Goal: Transaction & Acquisition: Subscribe to service/newsletter

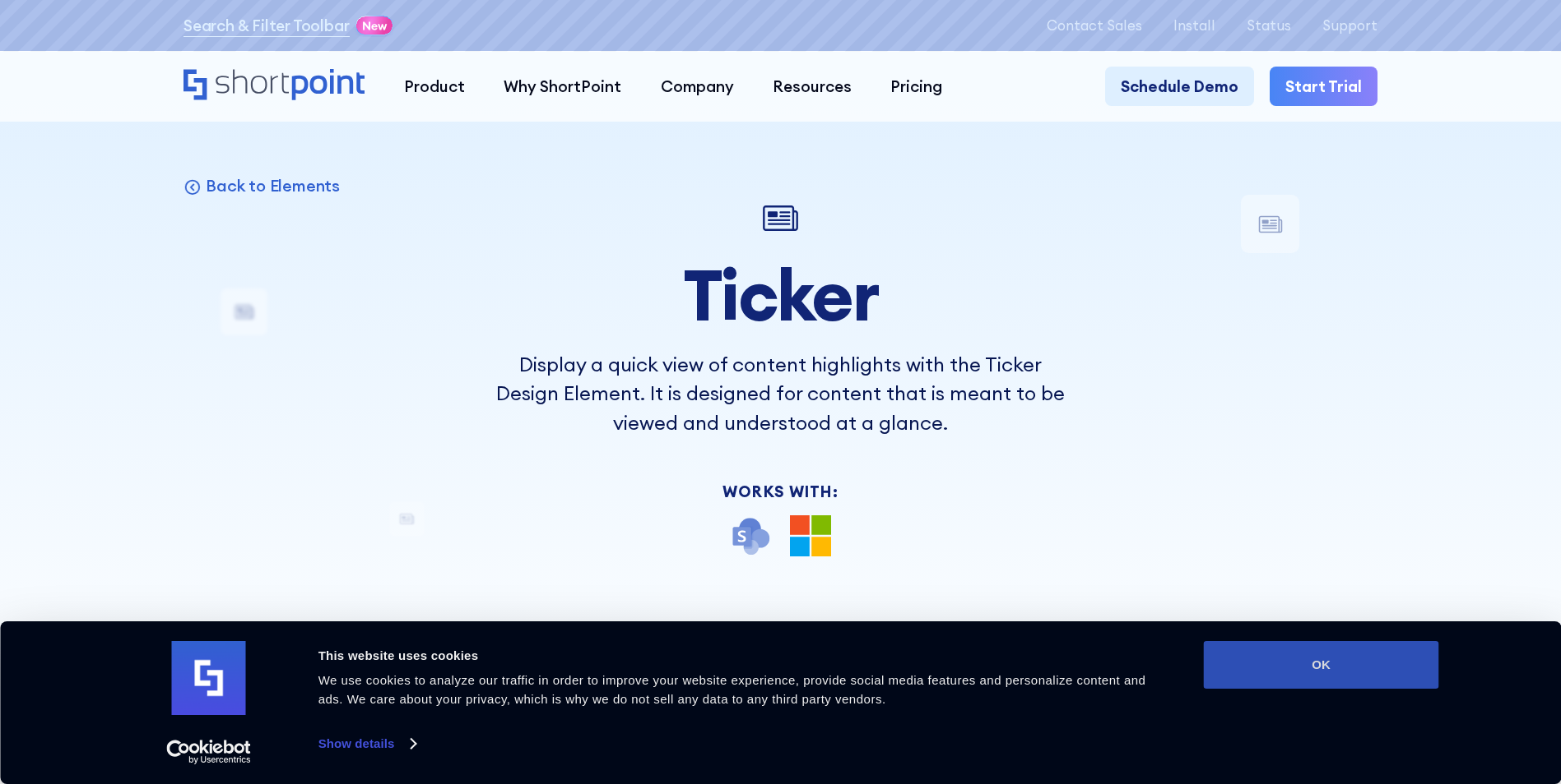
click at [1326, 665] on button "OK" at bounding box center [1321, 665] width 235 height 48
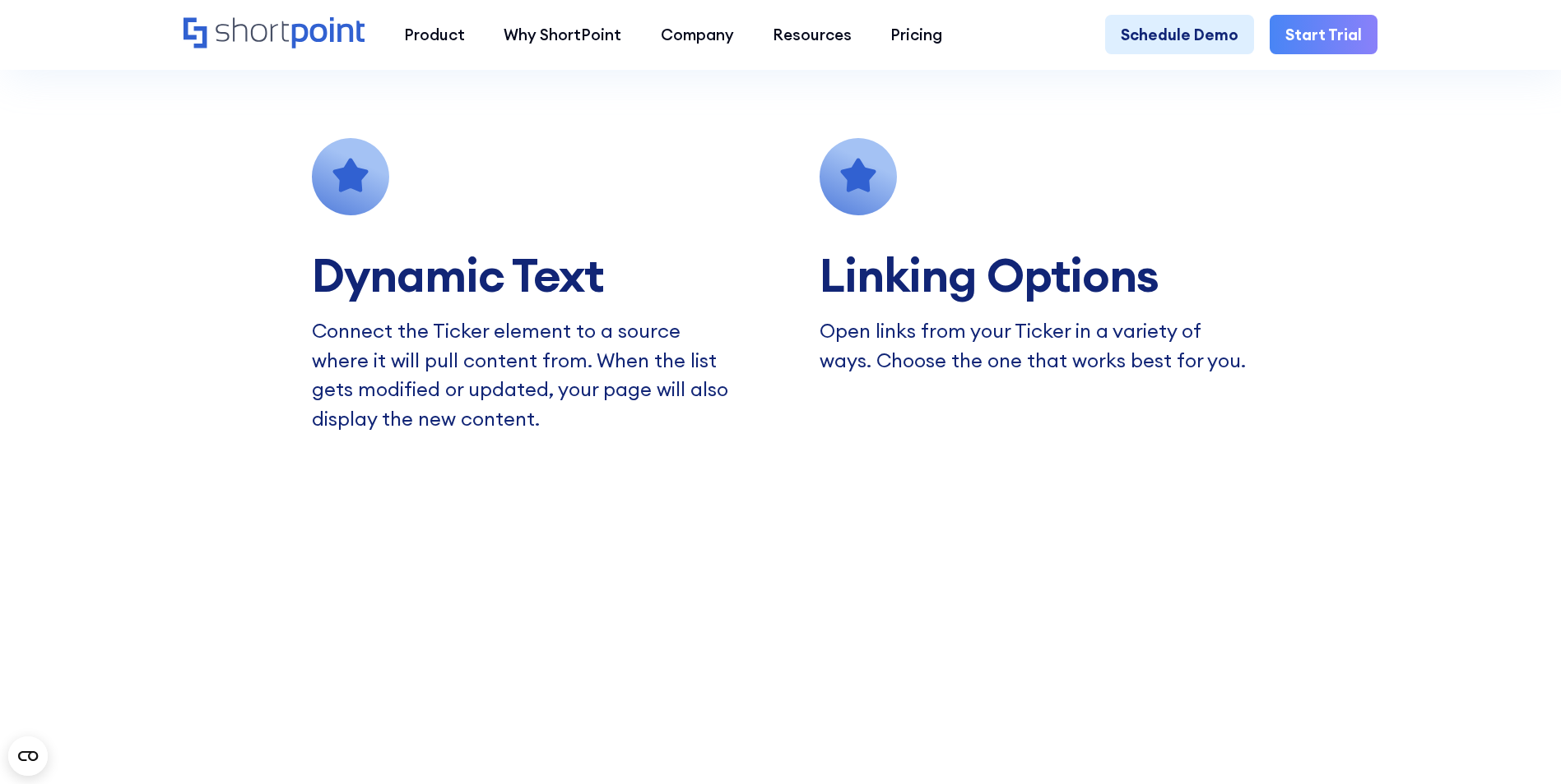
scroll to position [1973, 0]
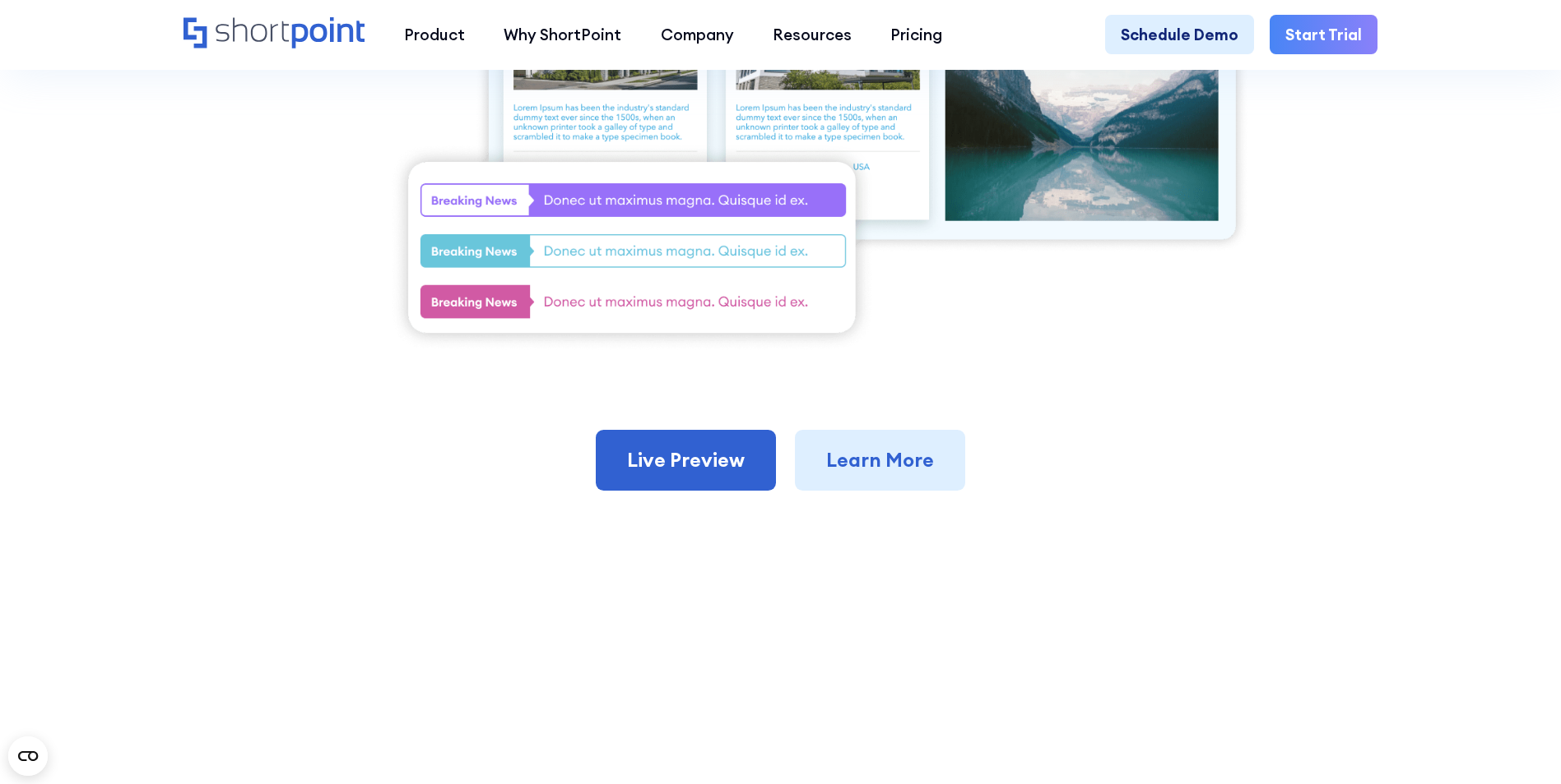
scroll to position [822, 0]
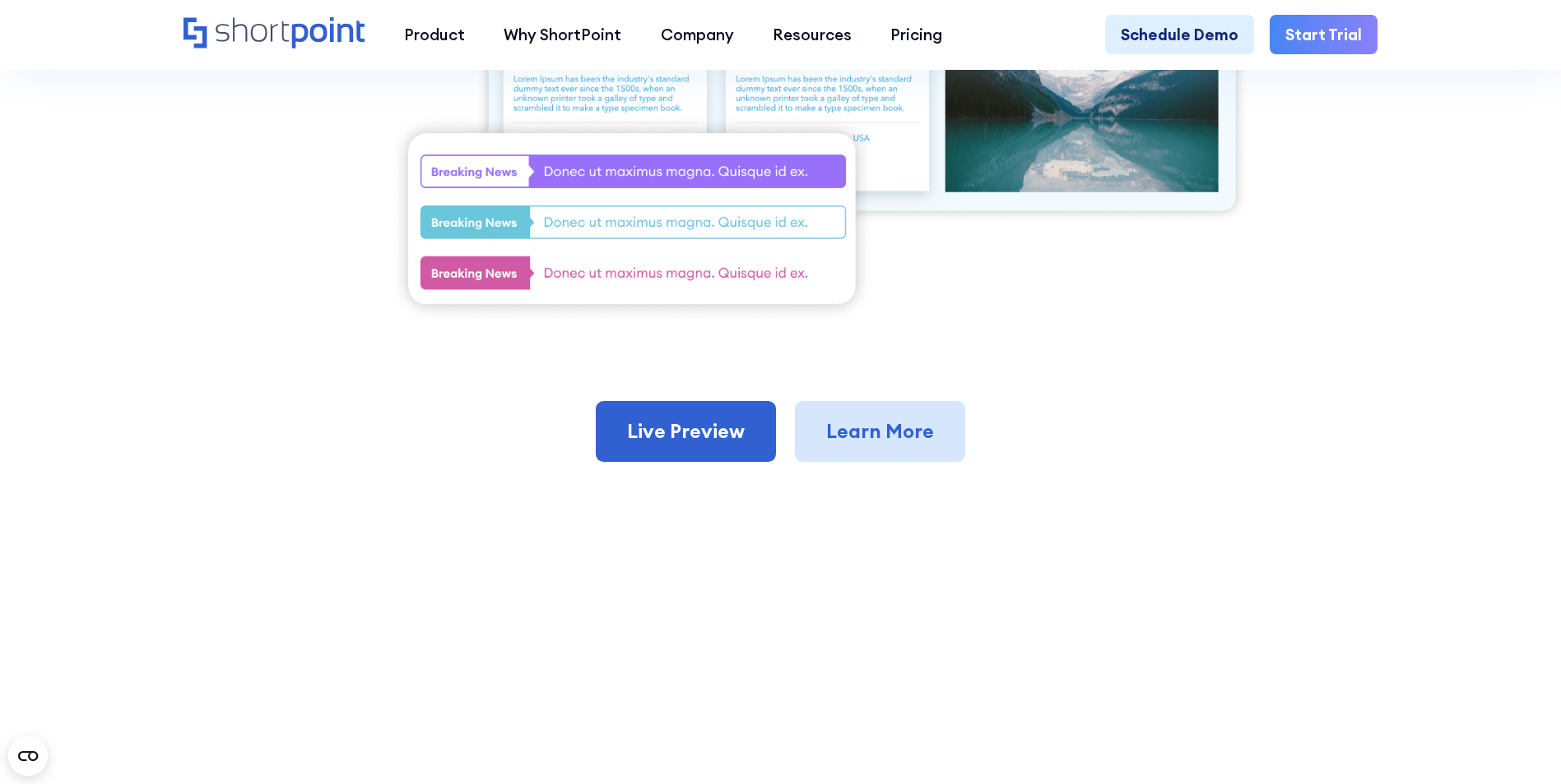
click at [884, 447] on link "Learn More" at bounding box center [879, 432] width 170 height 61
click at [884, 438] on link "Learn More" at bounding box center [879, 432] width 170 height 61
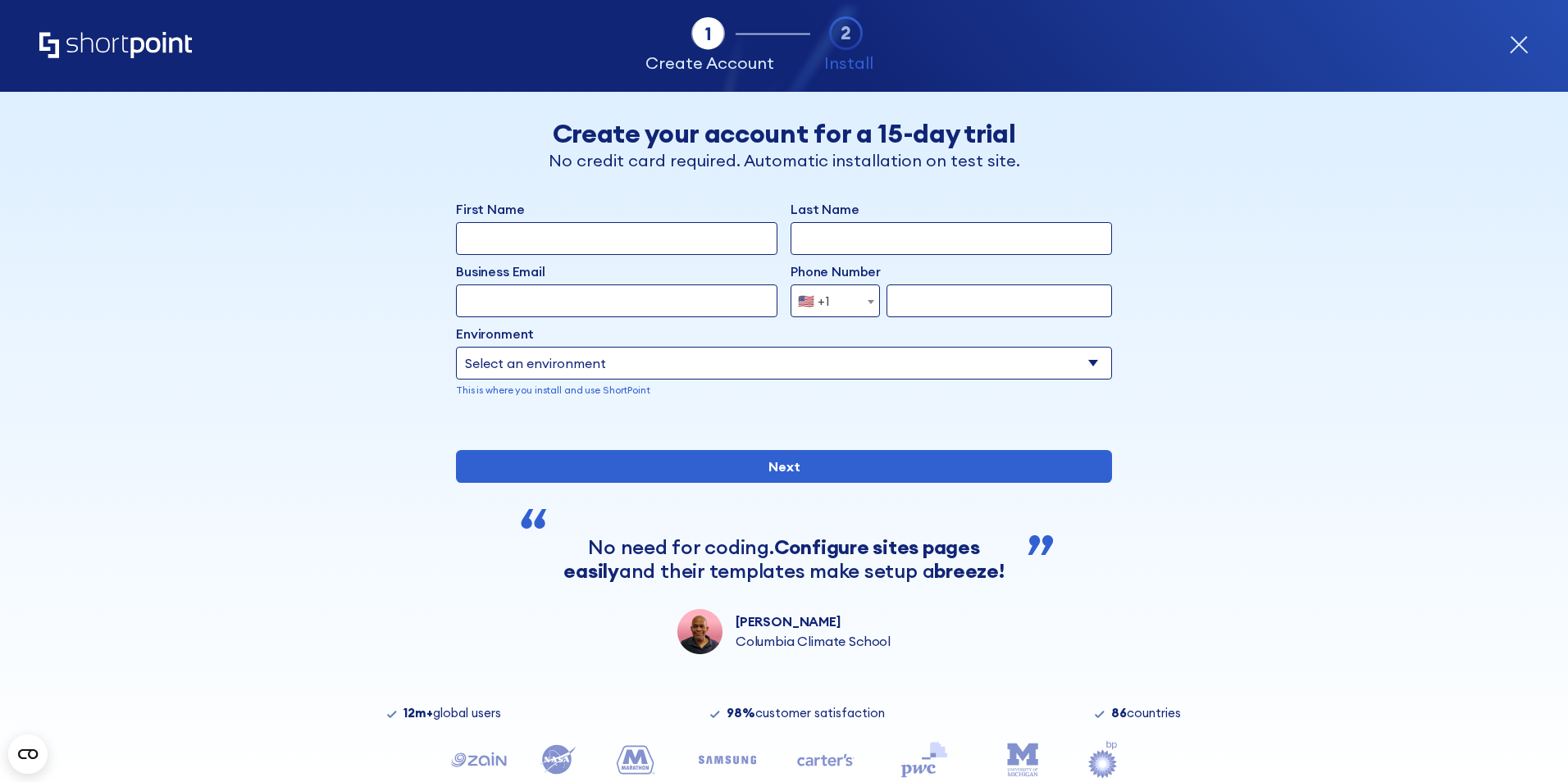
click at [1082, 363] on select "Select an environment Microsoft 365 SharePoint Online SharePoint 2019 (On-Premi…" at bounding box center [784, 363] width 656 height 33
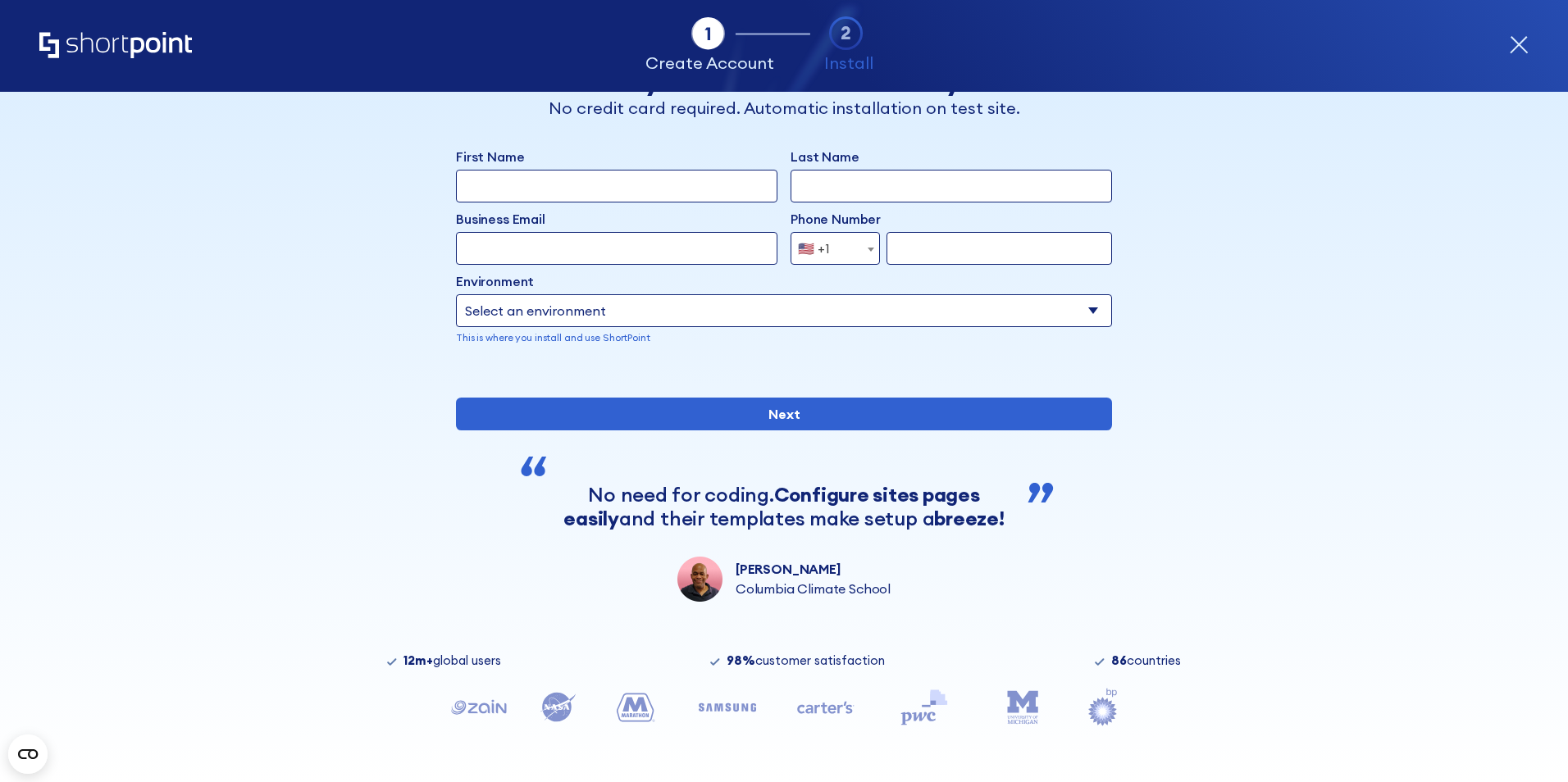
scroll to position [108, 0]
